Goal: Use online tool/utility: Utilize a website feature to perform a specific function

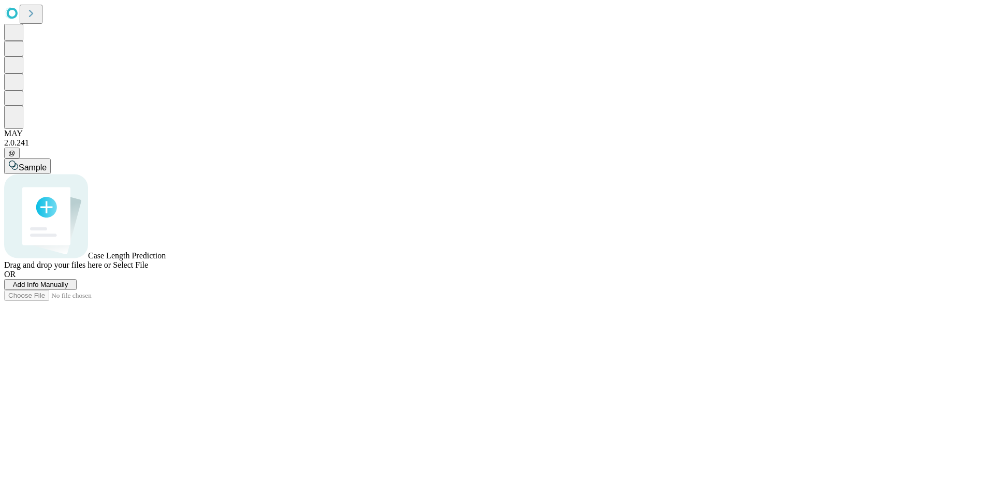
click at [68, 288] on span "Add Info Manually" at bounding box center [40, 285] width 55 height 8
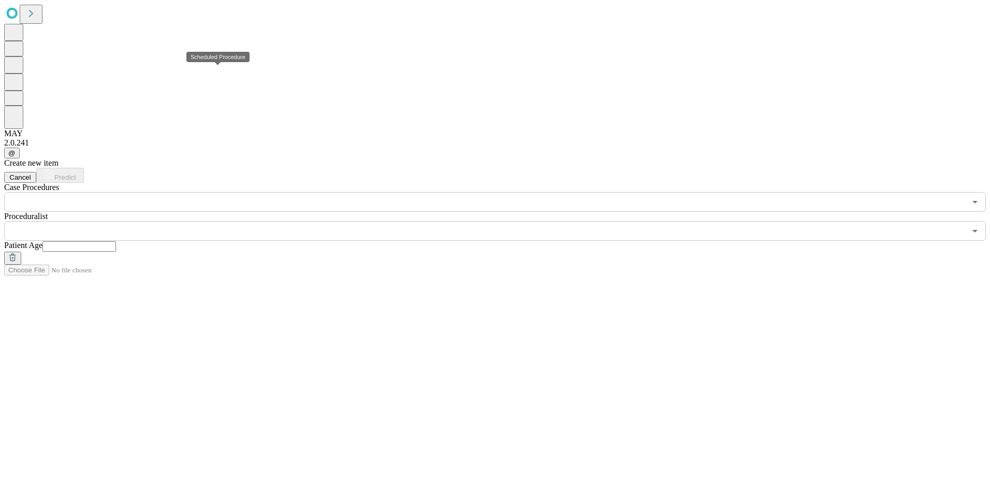
click at [59, 183] on span "Case Procedures" at bounding box center [31, 187] width 55 height 9
click at [299, 192] on input "text" at bounding box center [484, 202] width 961 height 20
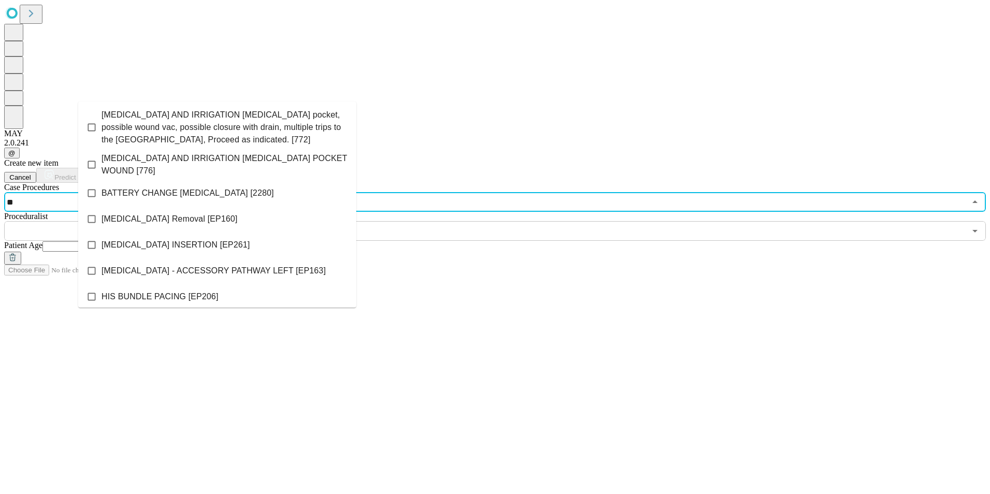
type input "*"
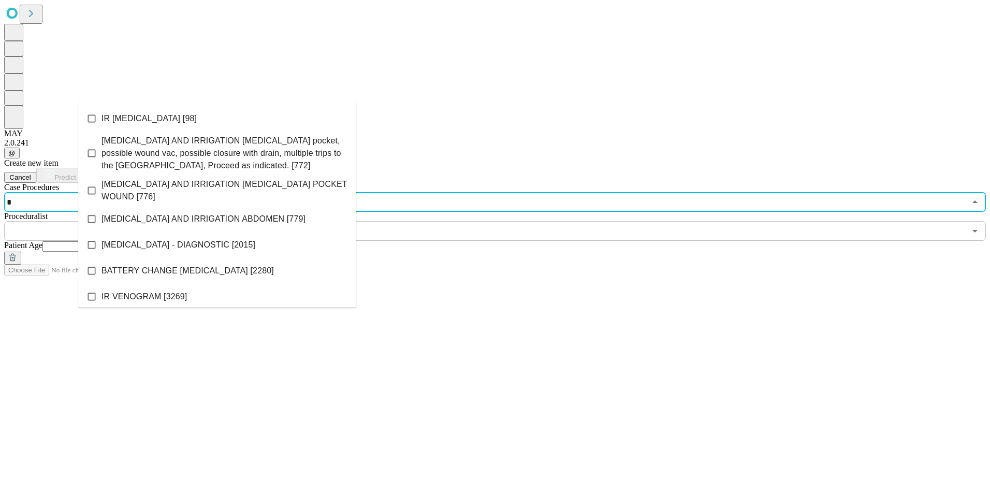
type input "**"
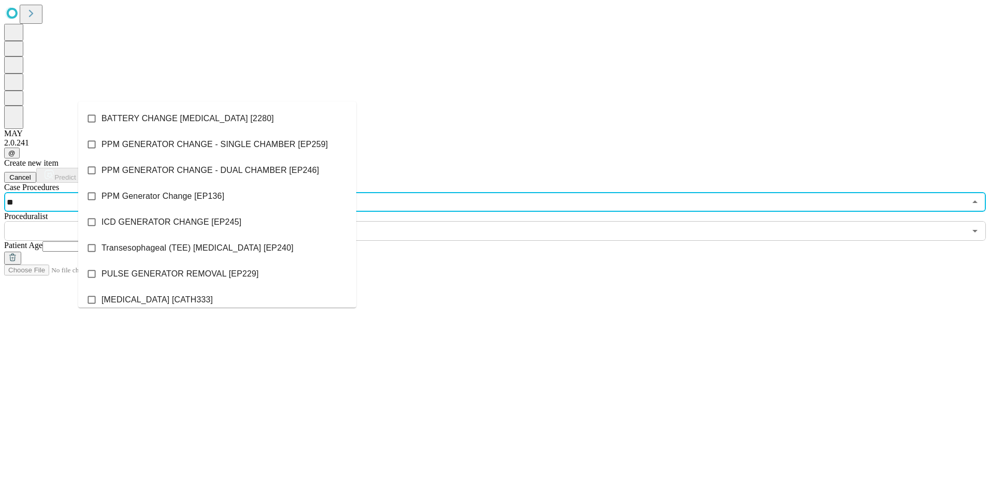
click at [204, 162] on li "PPM GENERATOR CHANGE - DUAL CHAMBER [EP246]" at bounding box center [217, 170] width 278 height 26
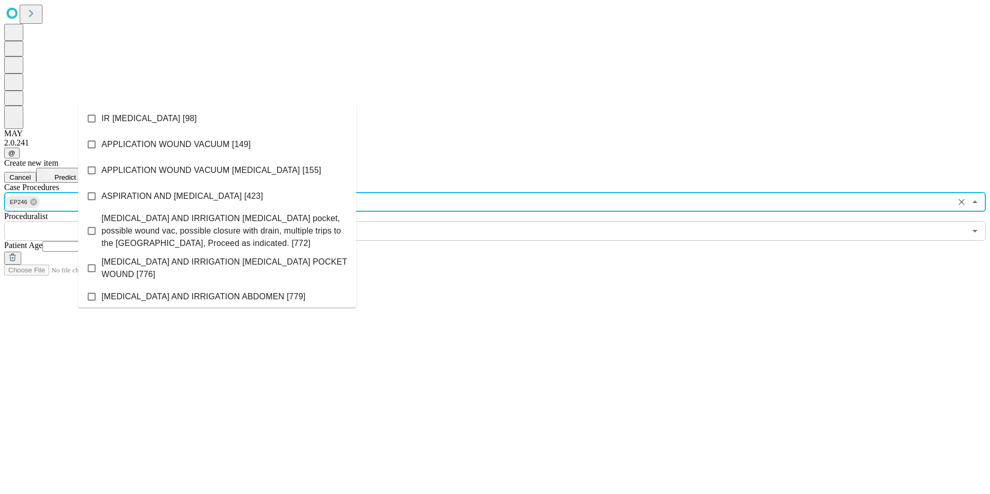
scroll to position [376, 0]
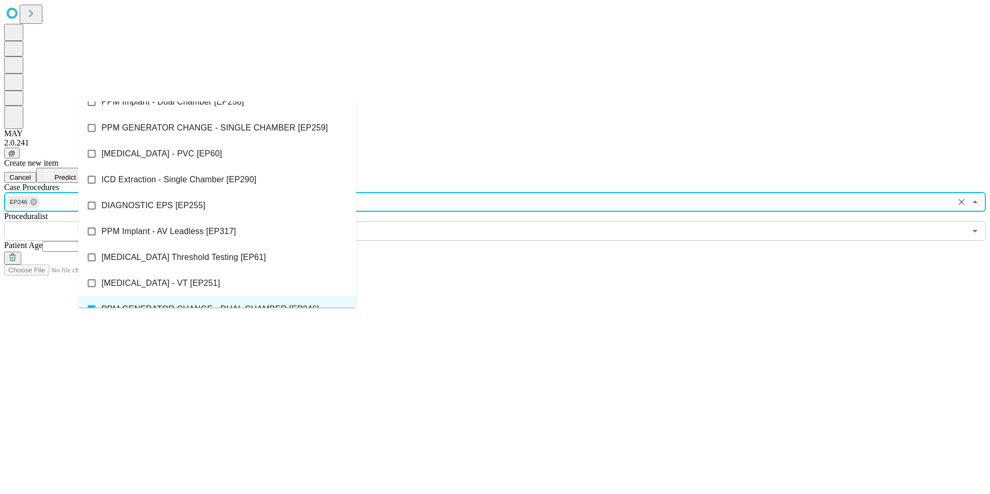
click at [138, 115] on li "PPM GENERATOR CHANGE - SINGLE CHAMBER [EP259]" at bounding box center [217, 128] width 278 height 26
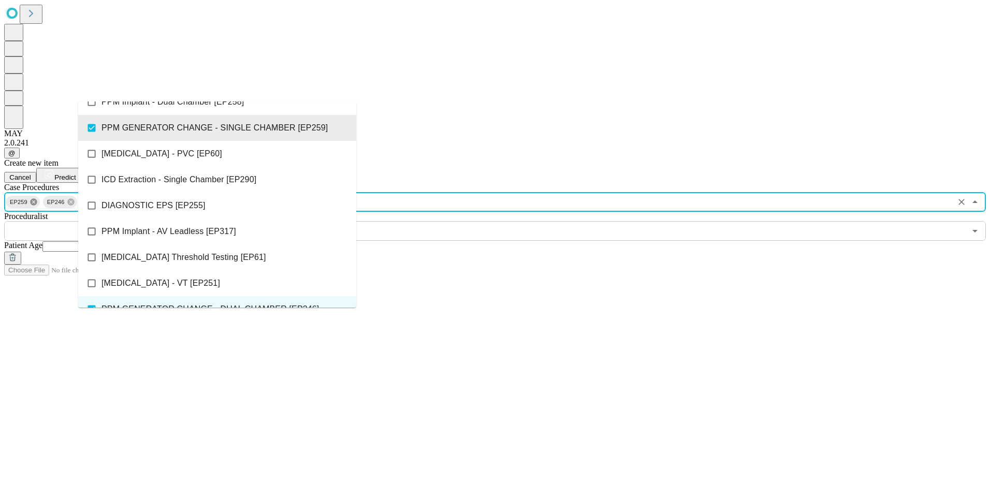
click at [37, 198] on icon at bounding box center [33, 201] width 7 height 7
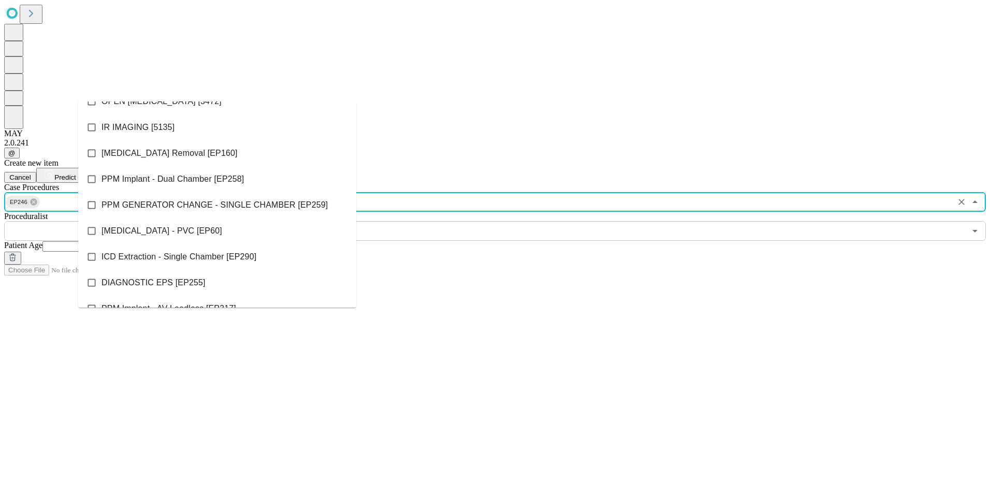
scroll to position [427, 0]
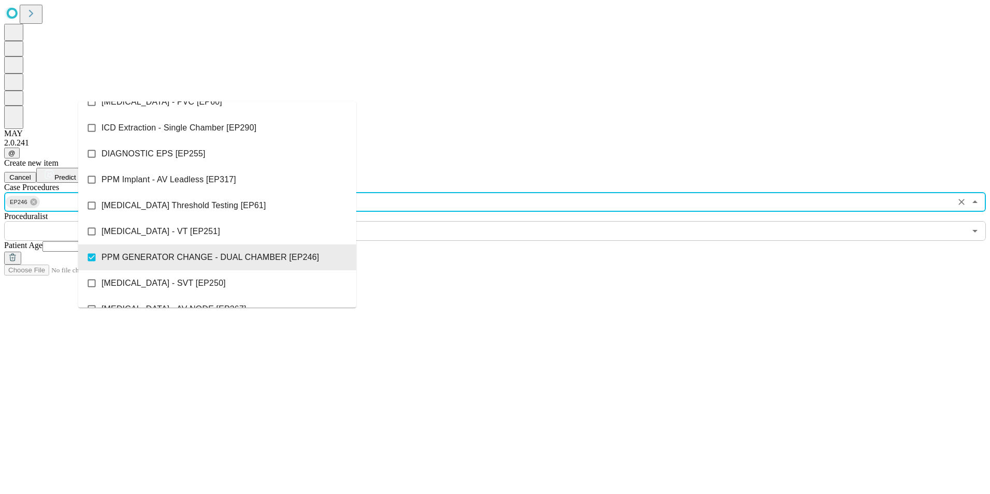
click at [96, 254] on icon at bounding box center [92, 258] width 8 height 8
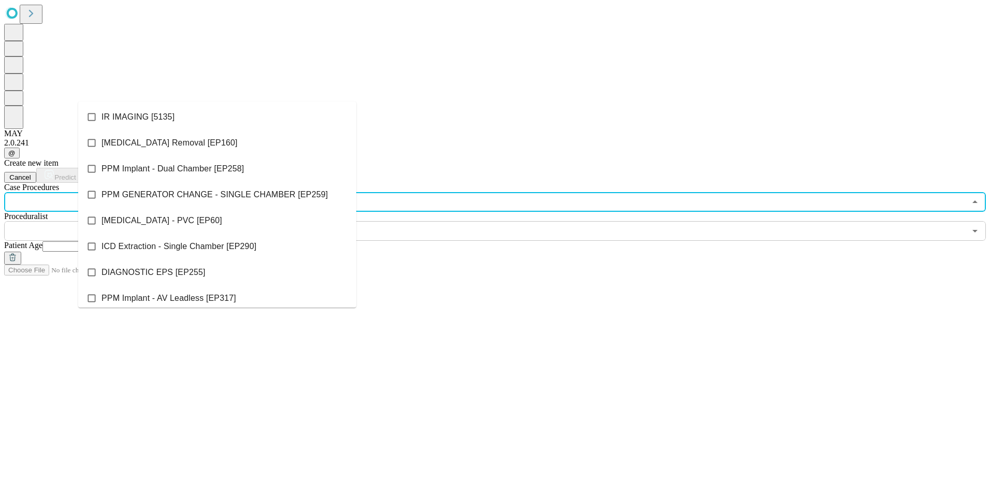
scroll to position [272, 0]
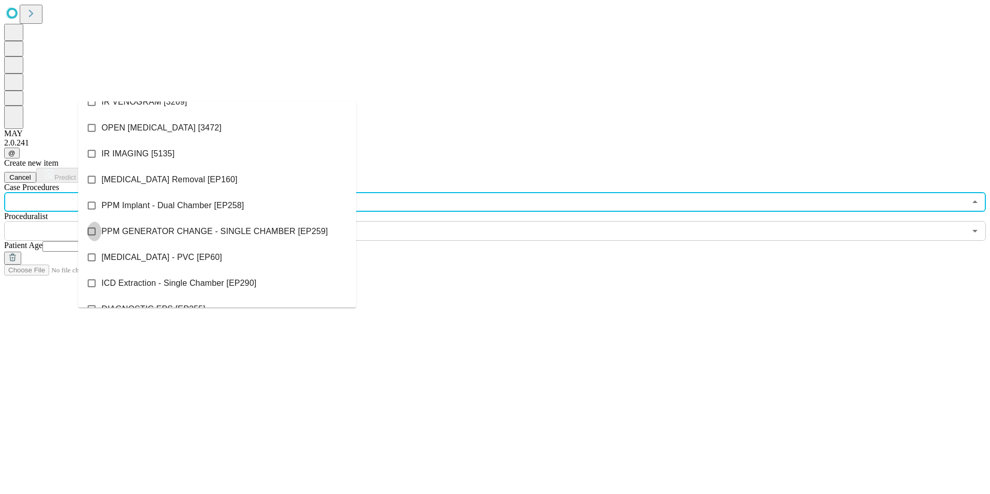
click at [97, 226] on icon at bounding box center [91, 231] width 10 height 10
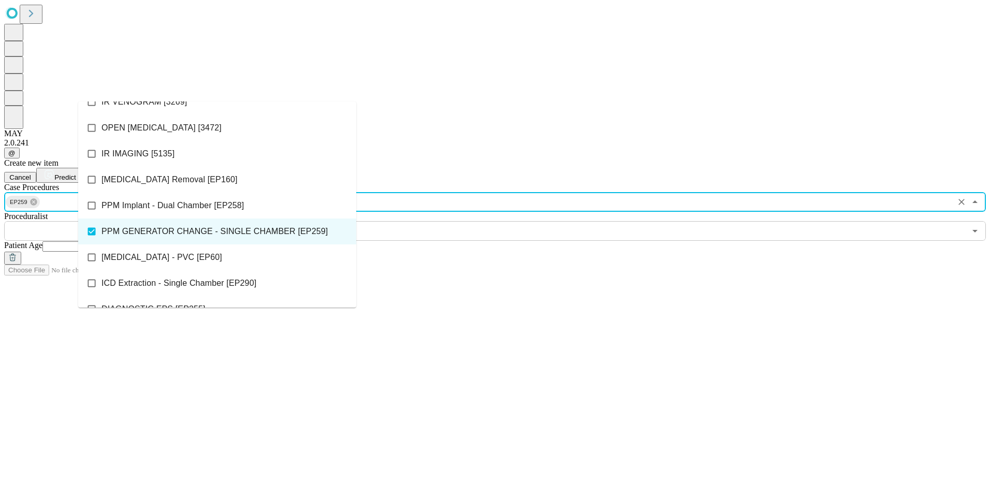
click at [374, 221] on input "text" at bounding box center [484, 231] width 961 height 20
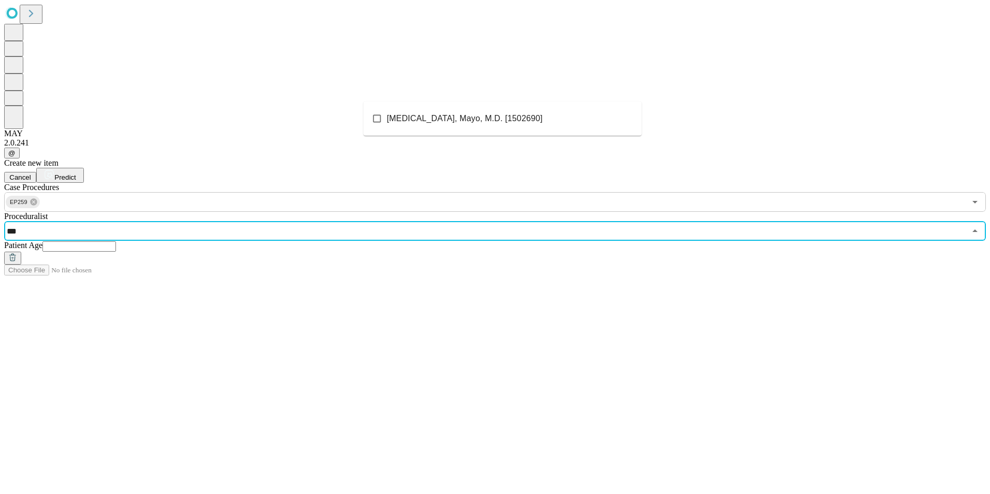
type input "****"
click at [470, 117] on span "[MEDICAL_DATA], Mayo, M.D. [1502690]" at bounding box center [465, 118] width 156 height 12
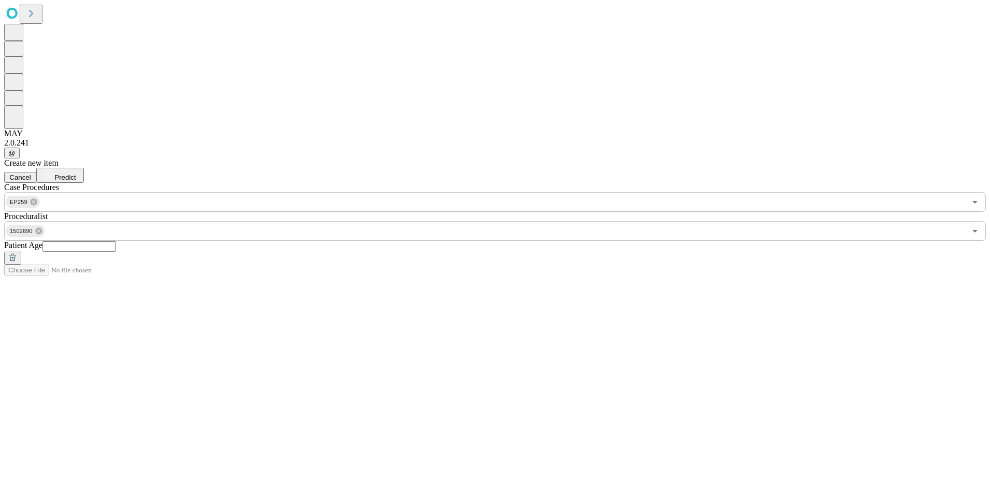
click at [116, 241] on input "text" at bounding box center [78, 246] width 73 height 10
type input "**"
click at [84, 168] on button "Predict" at bounding box center [60, 175] width 48 height 15
